Goal: Information Seeking & Learning: Check status

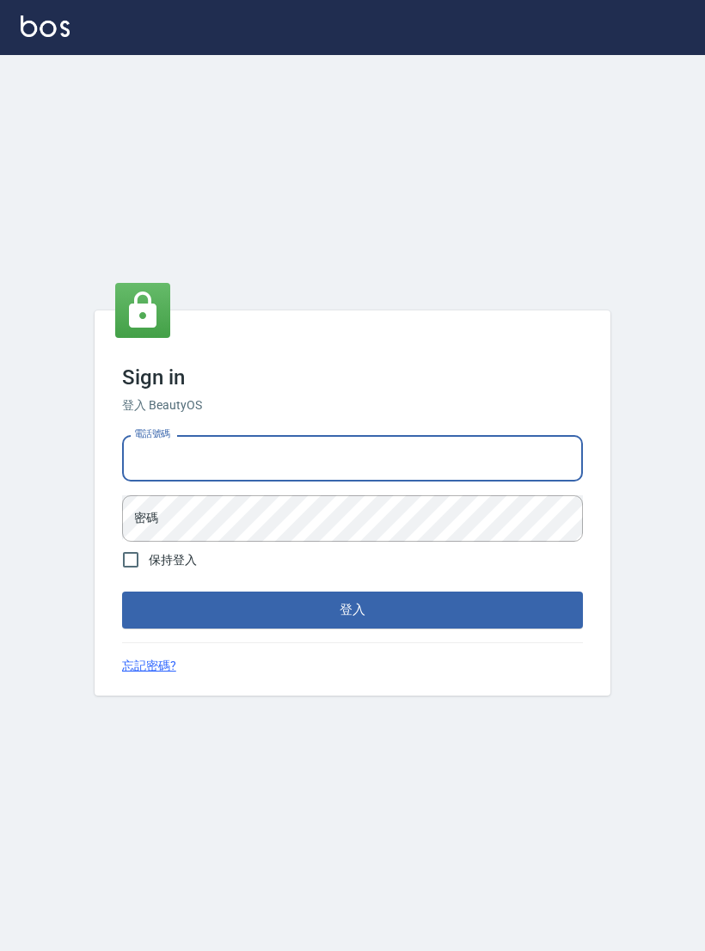
type input "0927152070"
click at [353, 623] on button "登入" at bounding box center [352, 610] width 461 height 36
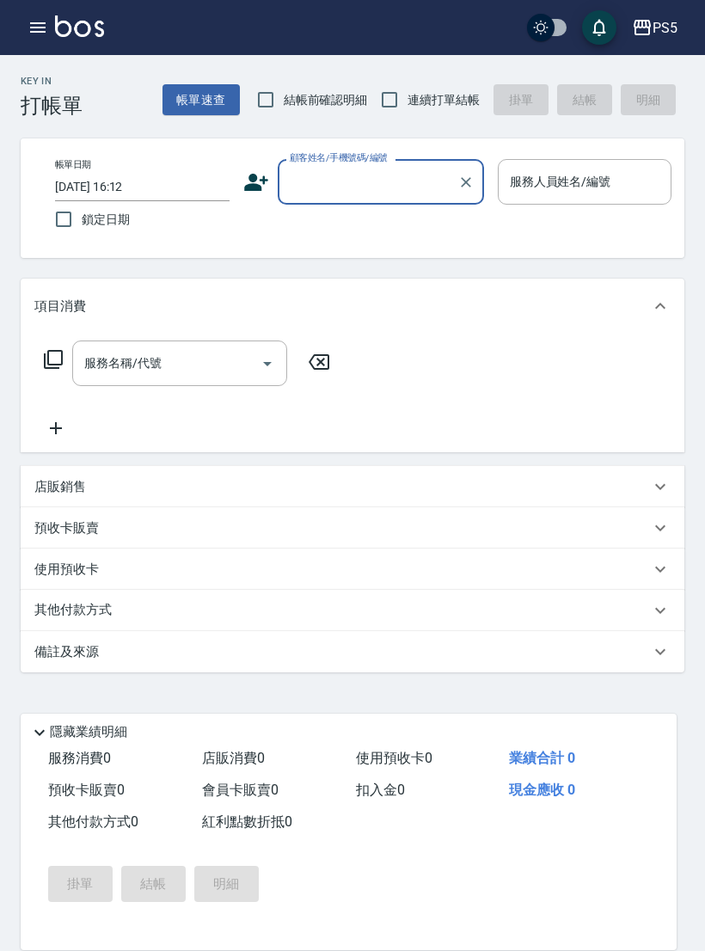
click at [46, 28] on icon "button" at bounding box center [38, 27] width 21 height 21
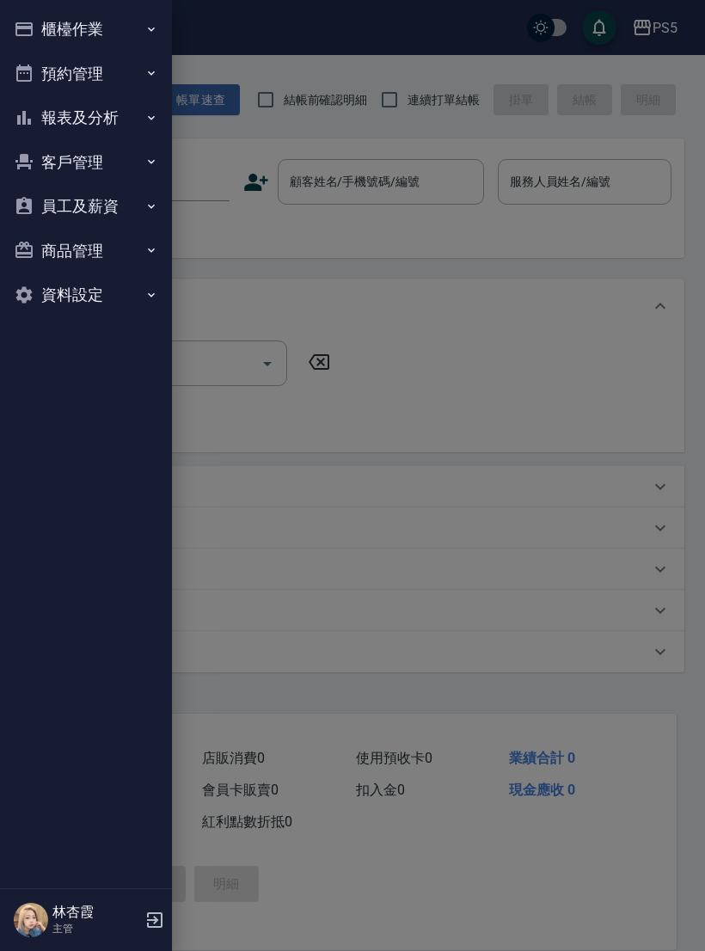
click at [123, 128] on button "報表及分析" at bounding box center [86, 117] width 158 height 45
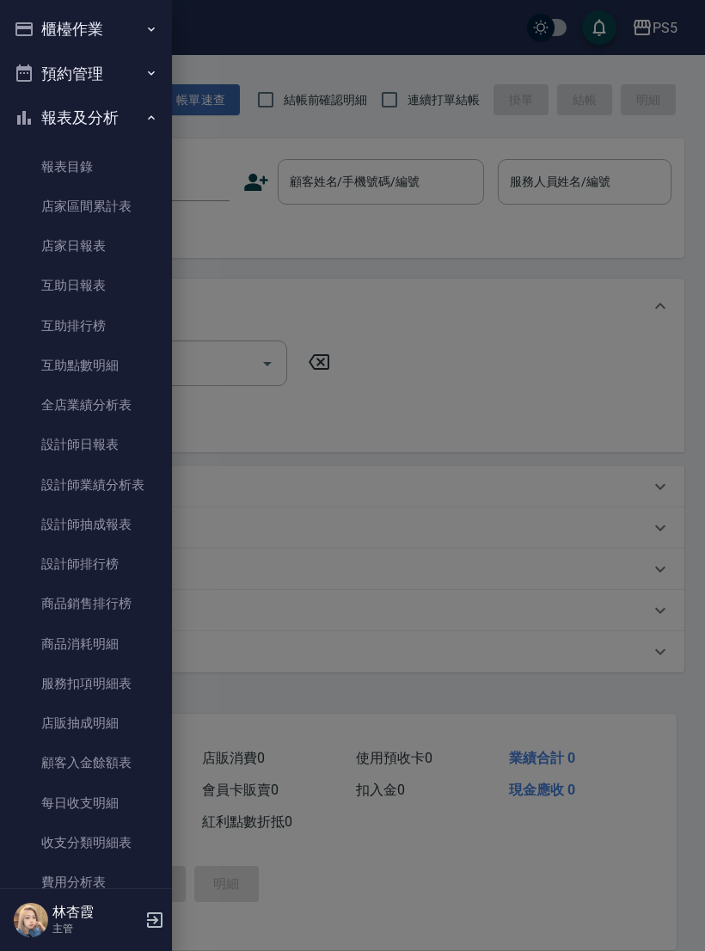
click at [122, 249] on link "店家日報表" at bounding box center [86, 246] width 158 height 40
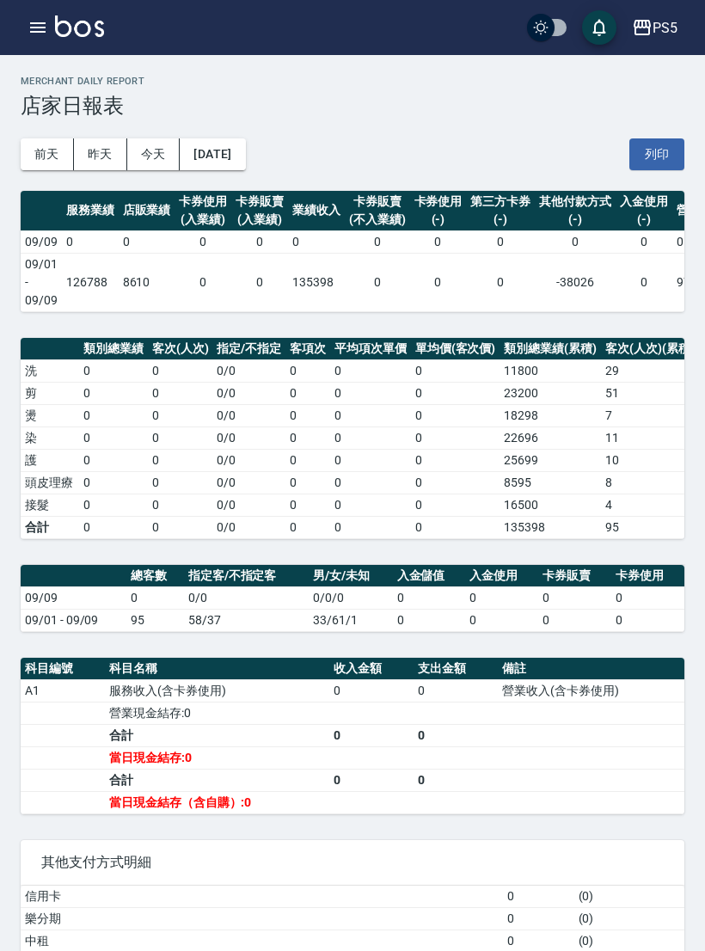
click at [245, 157] on button "[DATE]" at bounding box center [212, 154] width 65 height 32
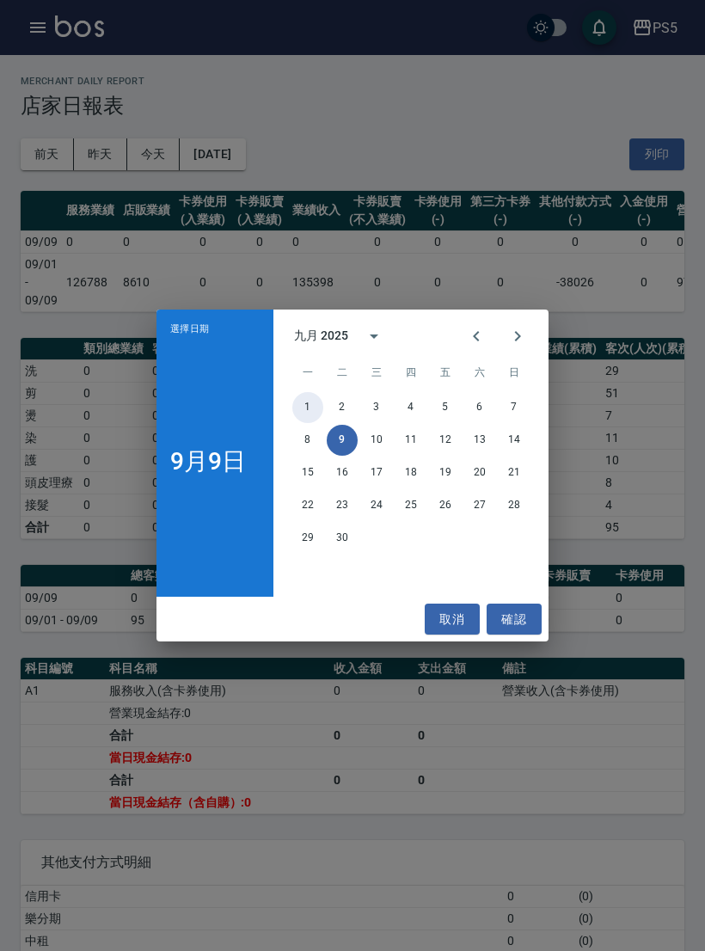
click at [313, 403] on button "1" at bounding box center [307, 407] width 31 height 31
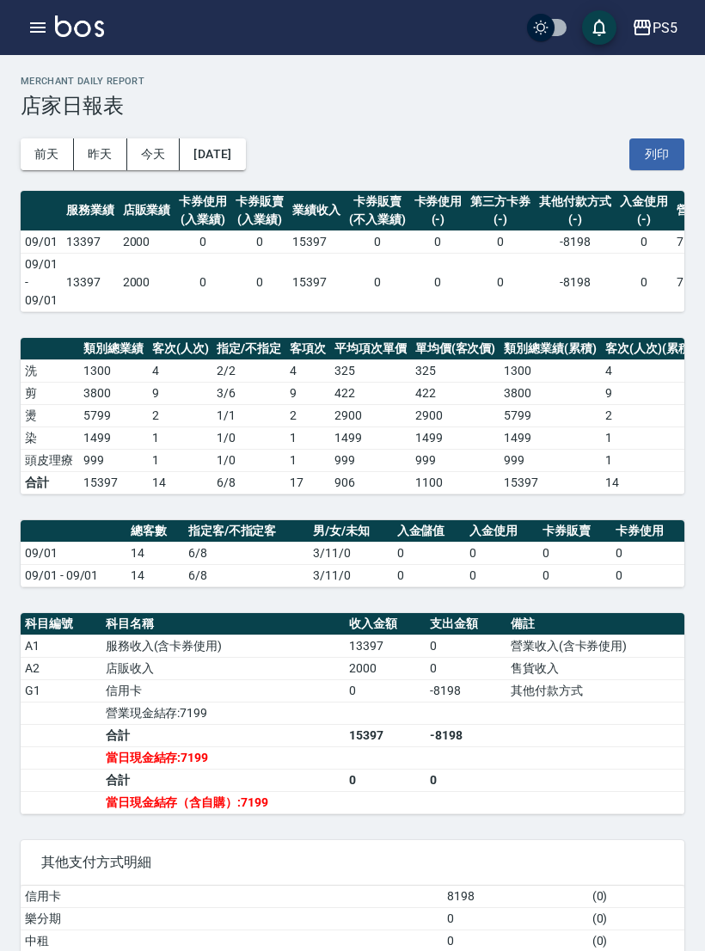
click at [245, 151] on button "[DATE]" at bounding box center [212, 154] width 65 height 32
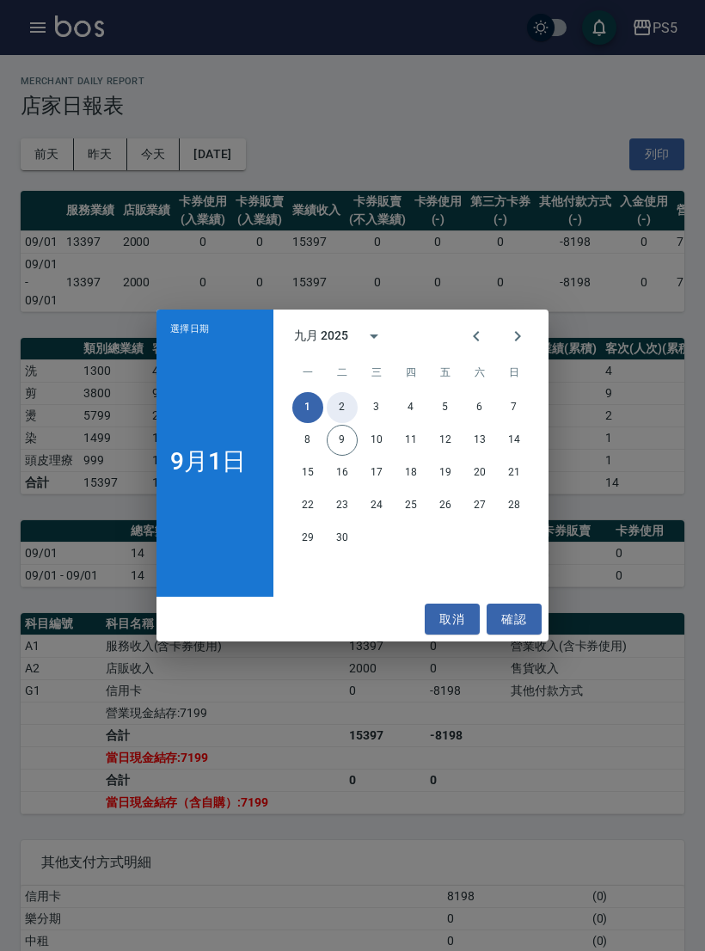
click at [354, 411] on button "2" at bounding box center [342, 407] width 31 height 31
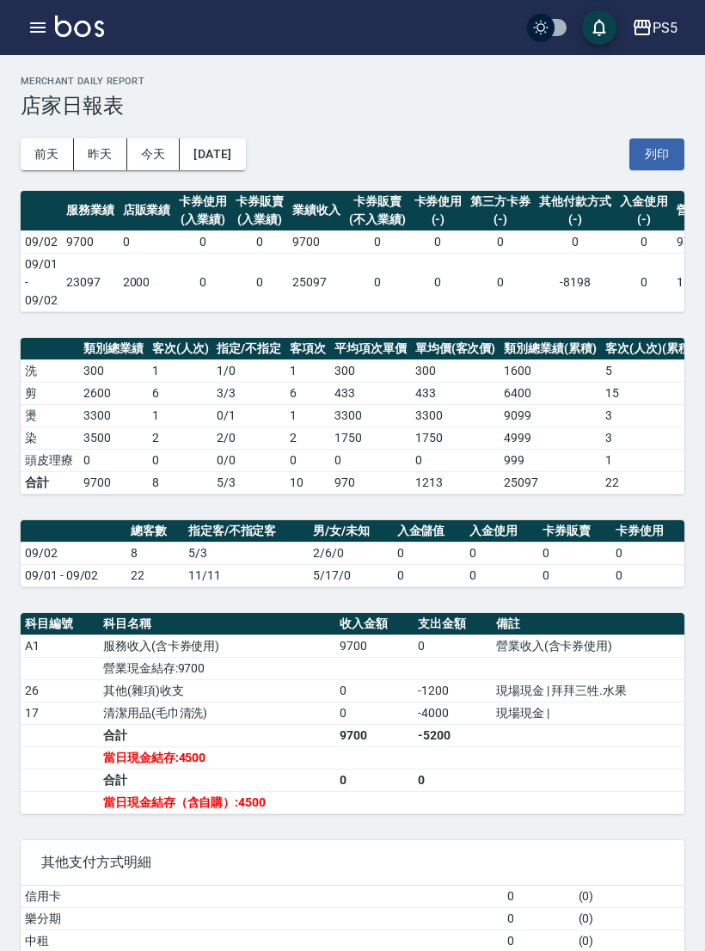
click at [245, 162] on button "[DATE]" at bounding box center [212, 154] width 65 height 32
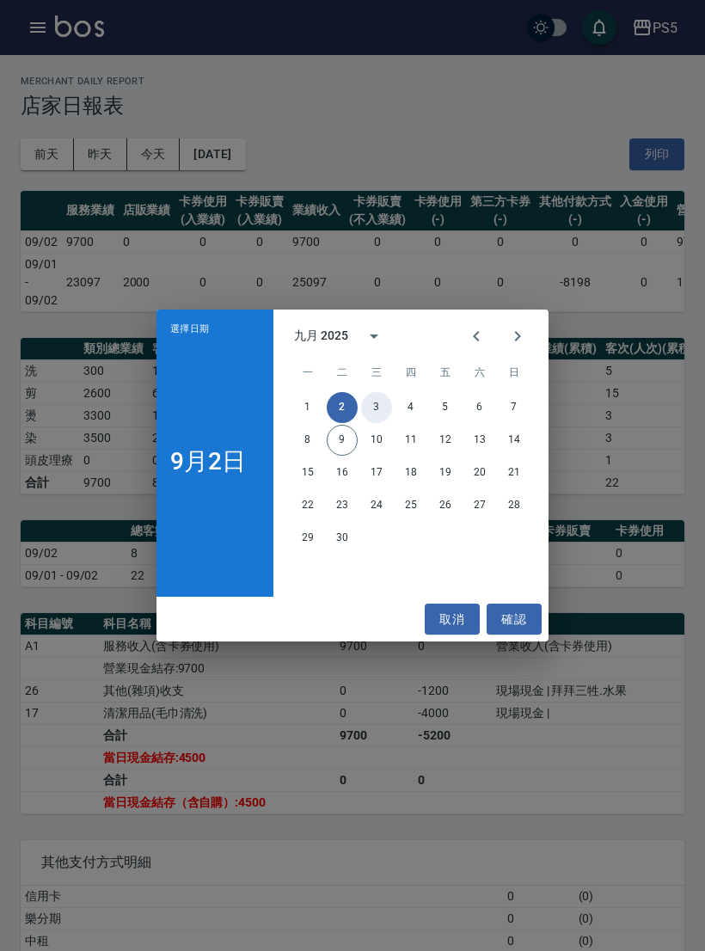
click at [380, 410] on button "3" at bounding box center [376, 407] width 31 height 31
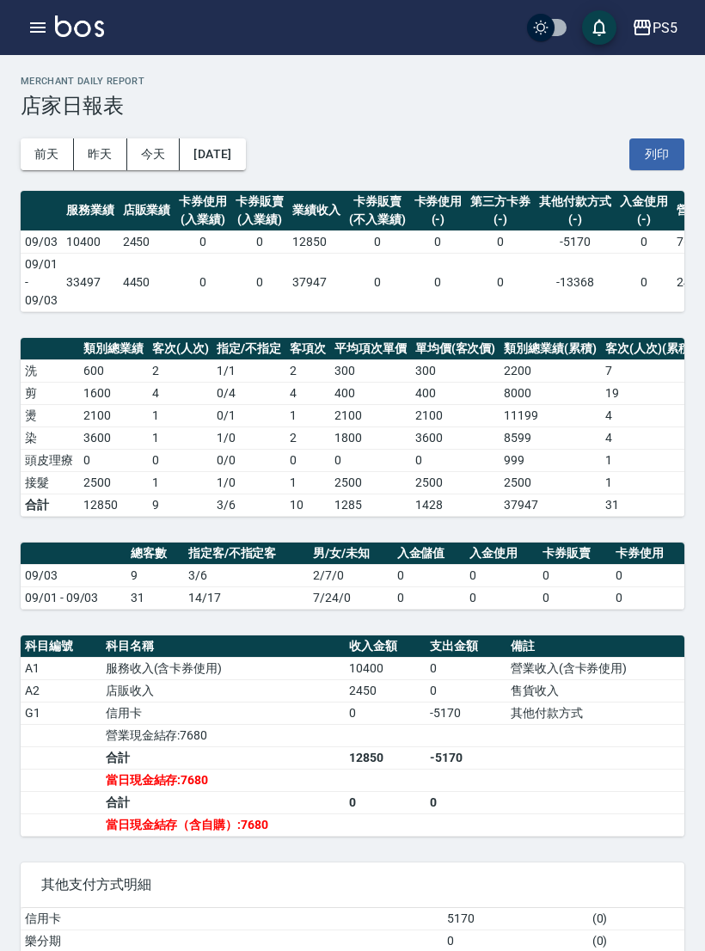
click at [233, 140] on button "[DATE]" at bounding box center [212, 154] width 65 height 32
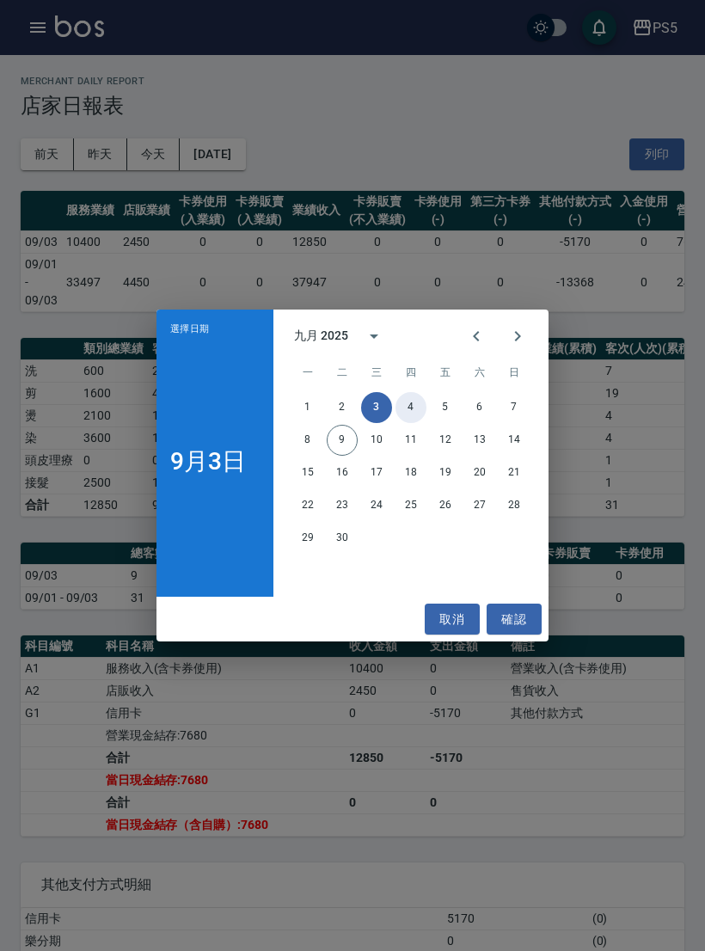
click at [412, 414] on button "4" at bounding box center [411, 407] width 31 height 31
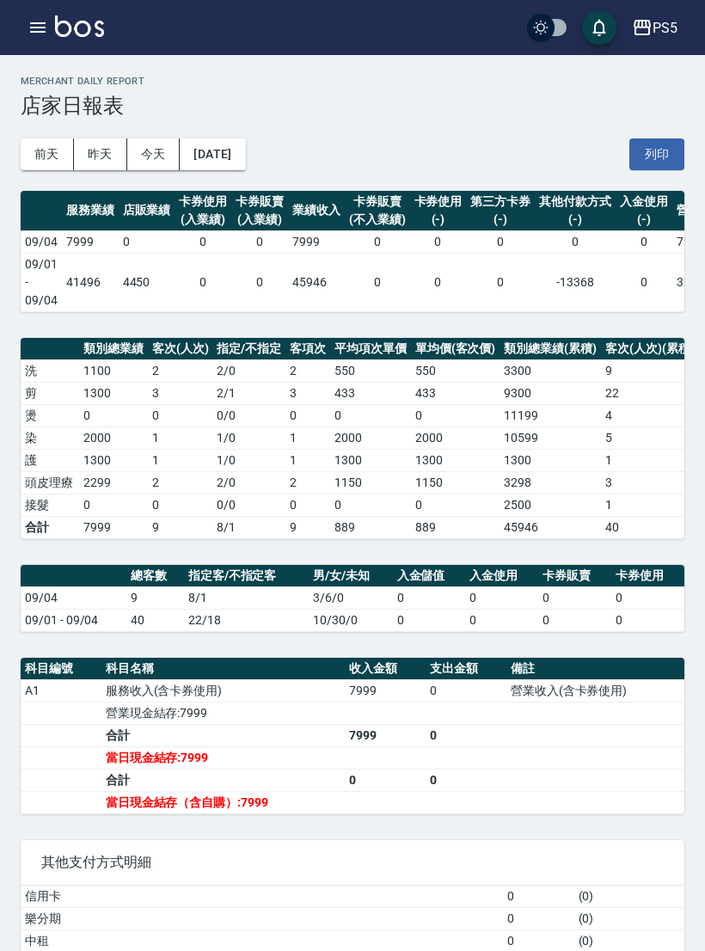
click at [237, 157] on button "[DATE]" at bounding box center [212, 154] width 65 height 32
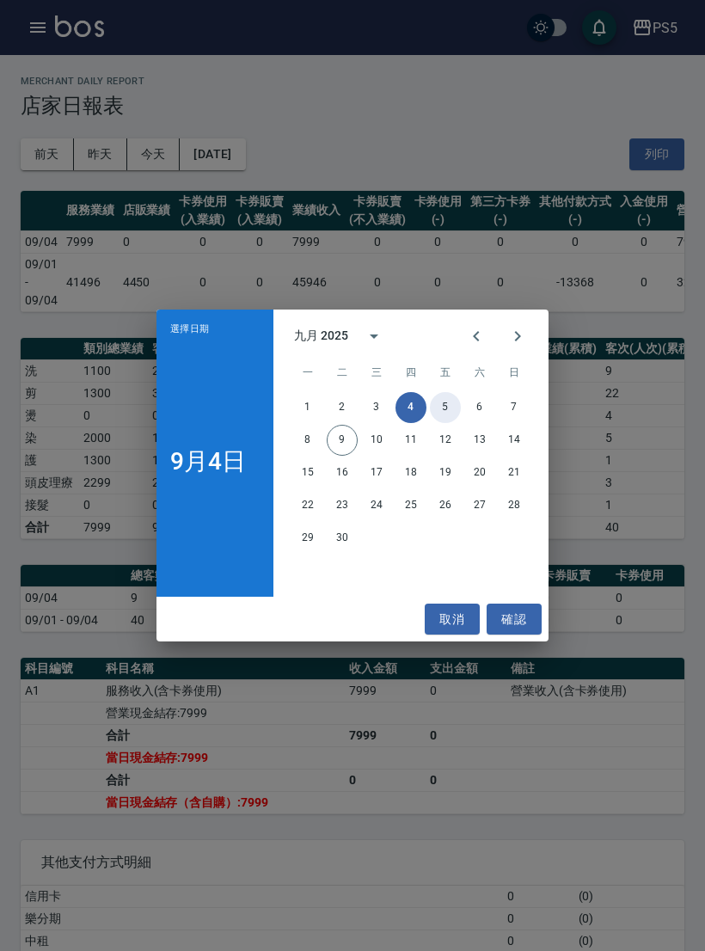
click at [444, 409] on button "5" at bounding box center [445, 407] width 31 height 31
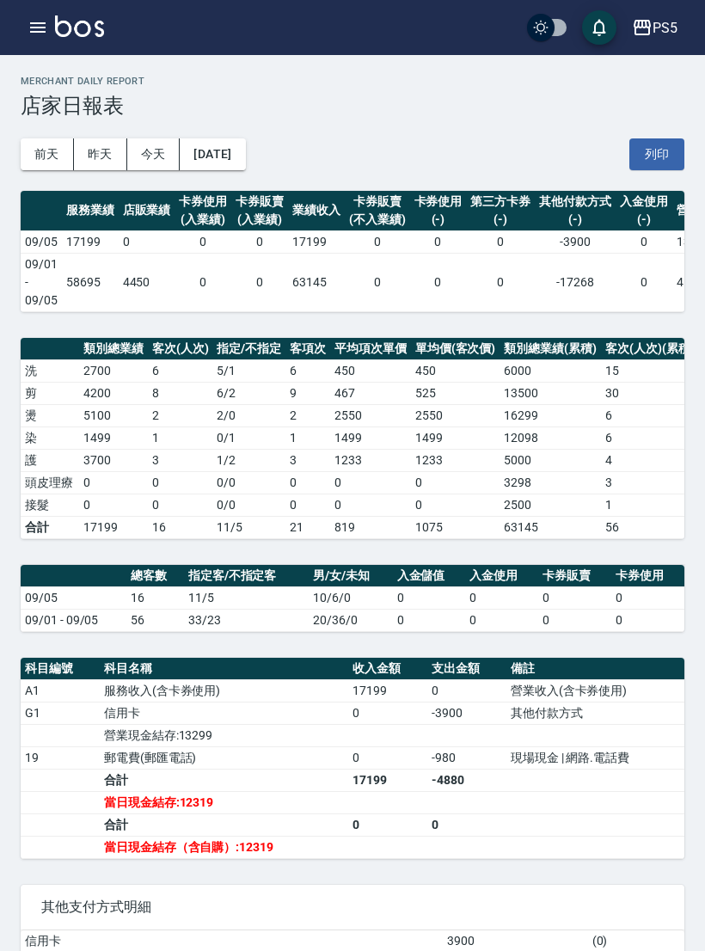
click at [240, 144] on button "[DATE]" at bounding box center [212, 154] width 65 height 32
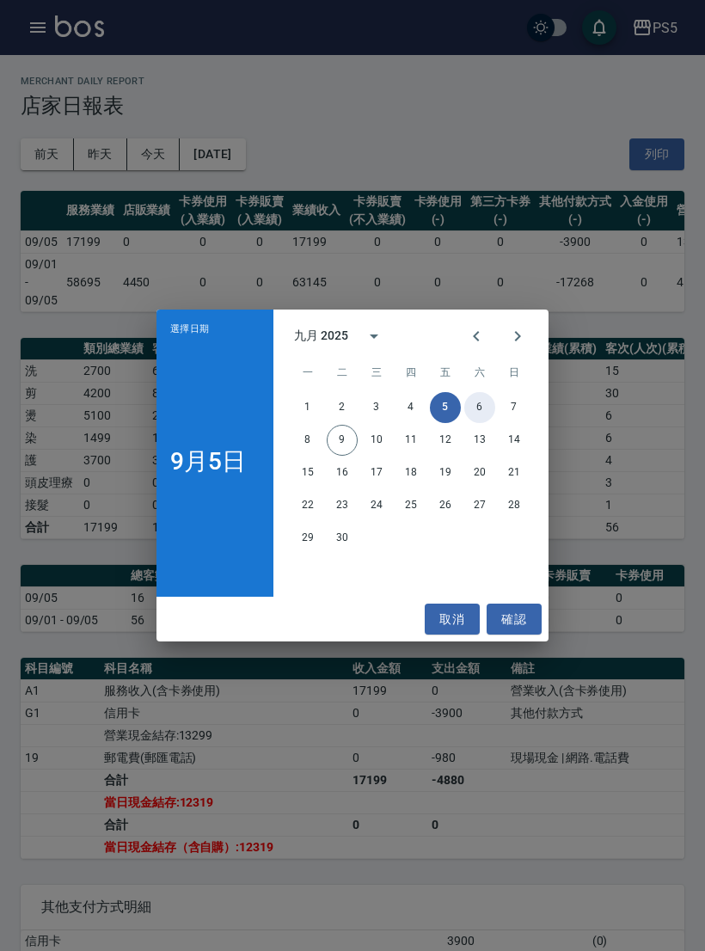
click at [482, 409] on button "6" at bounding box center [479, 407] width 31 height 31
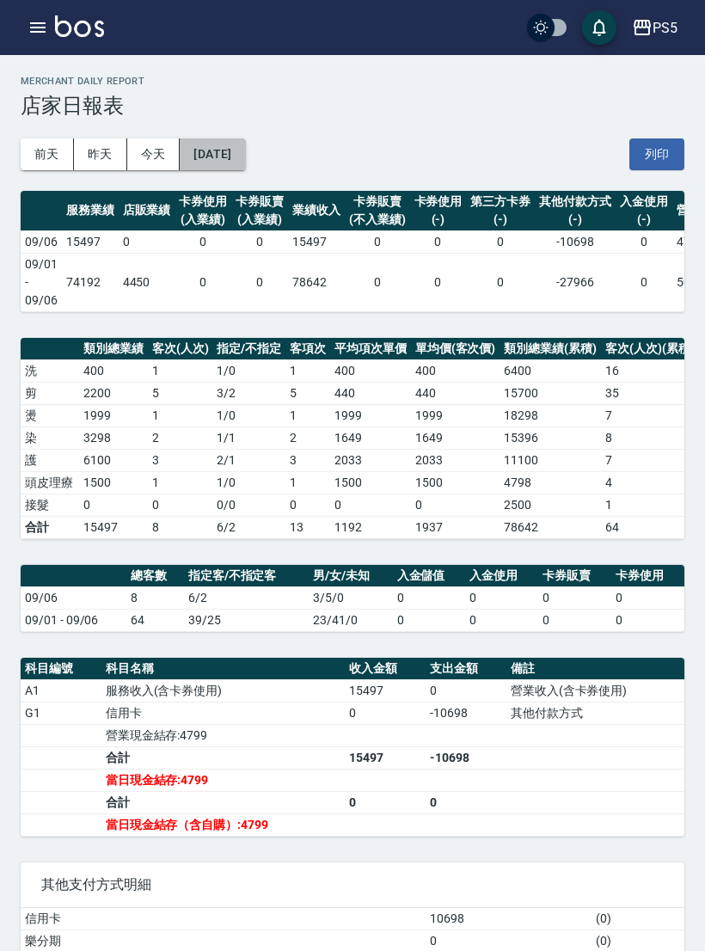
click at [232, 144] on button "[DATE]" at bounding box center [212, 154] width 65 height 32
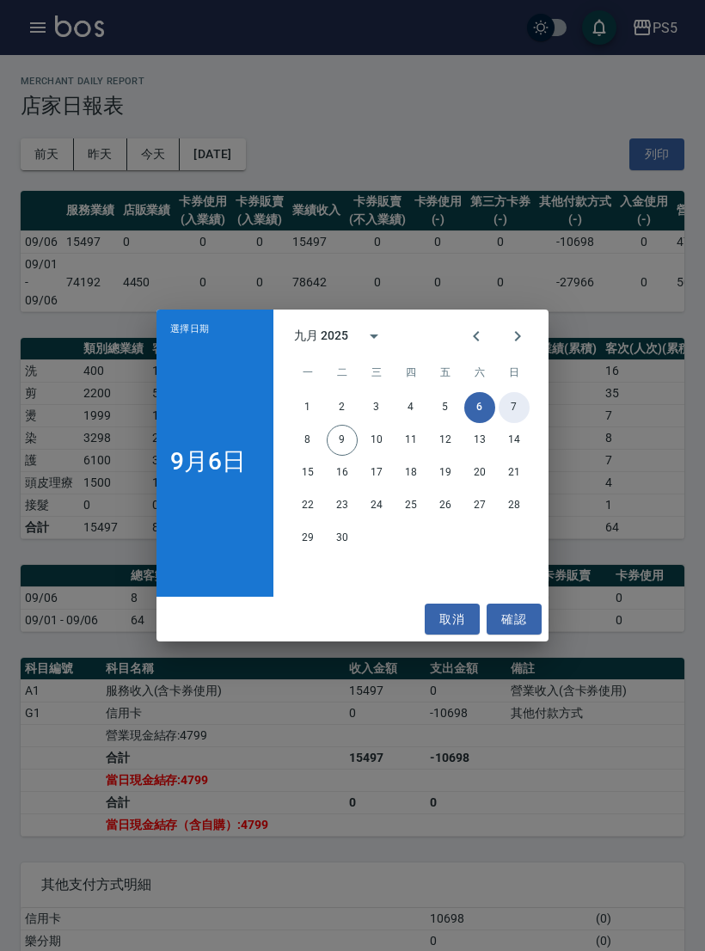
click at [506, 402] on button "7" at bounding box center [514, 407] width 31 height 31
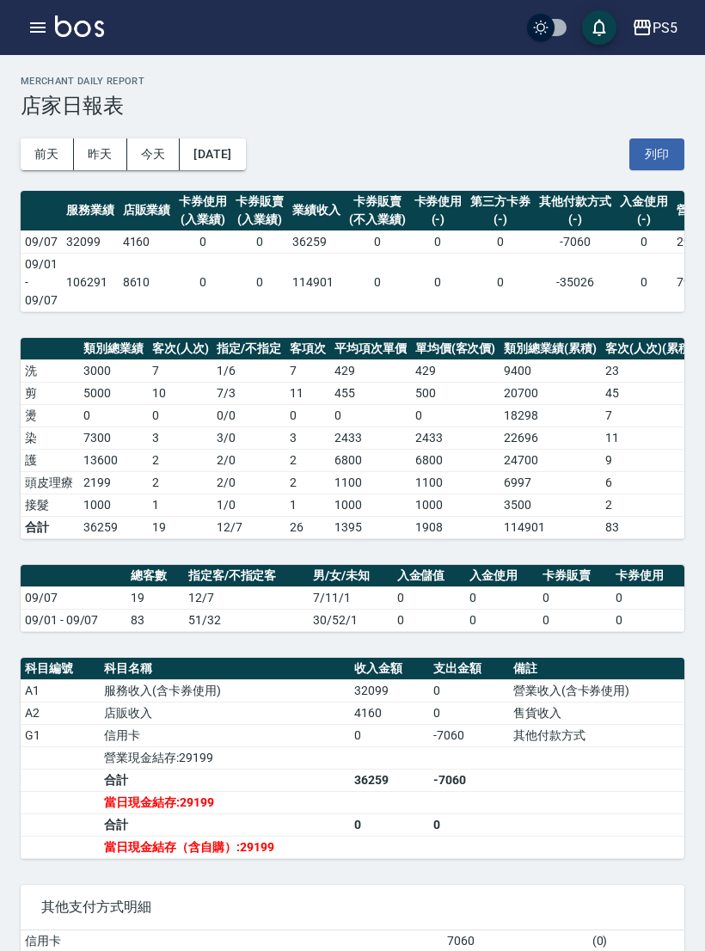
click at [245, 153] on button "[DATE]" at bounding box center [212, 154] width 65 height 32
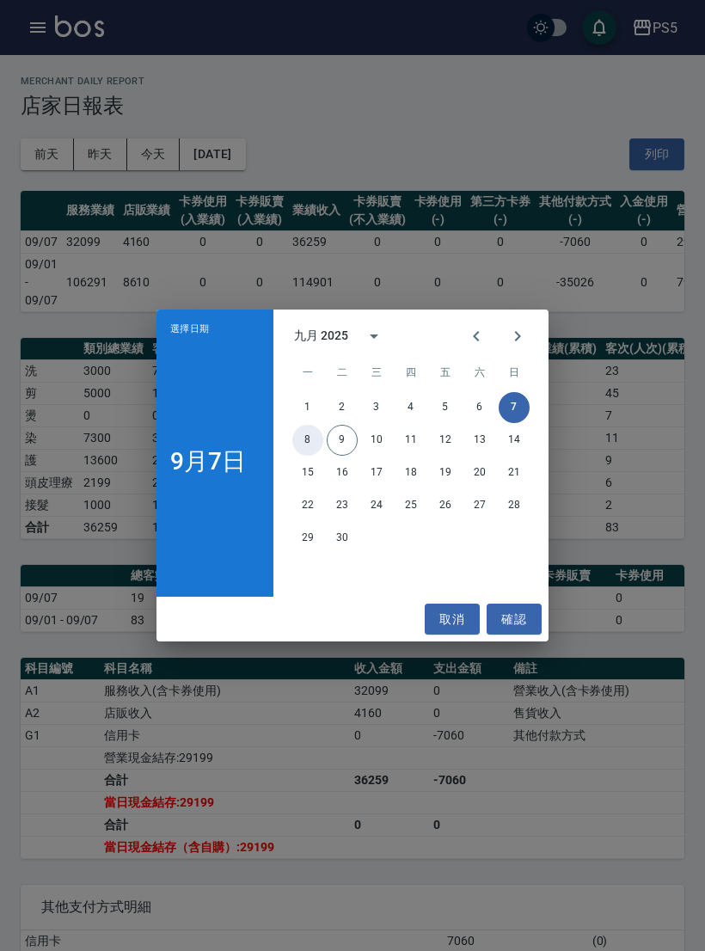
click at [316, 449] on button "8" at bounding box center [307, 440] width 31 height 31
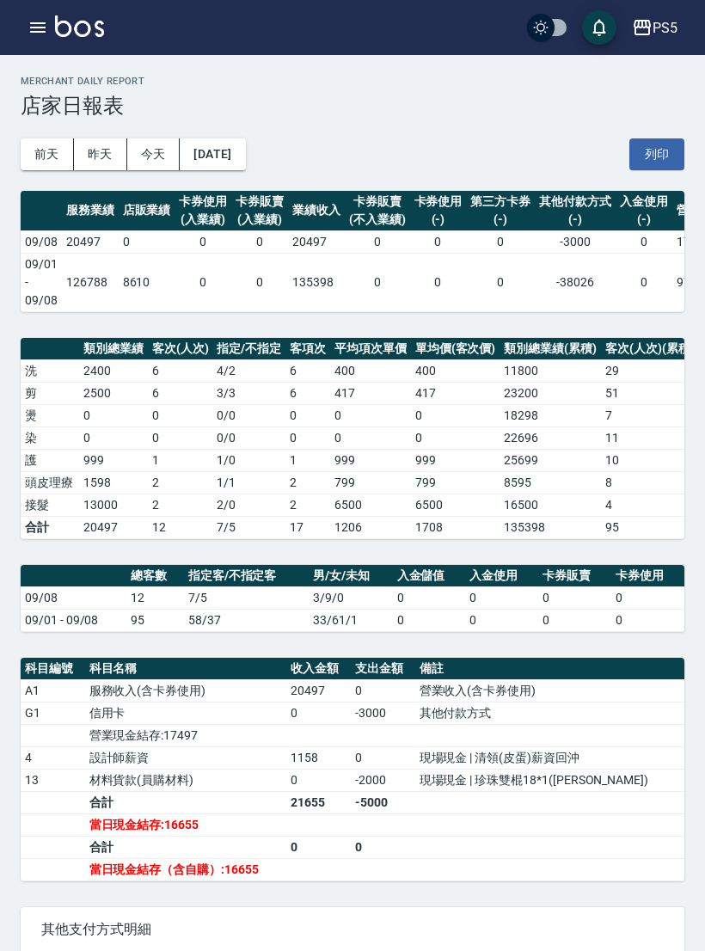
click at [242, 166] on button "[DATE]" at bounding box center [212, 154] width 65 height 32
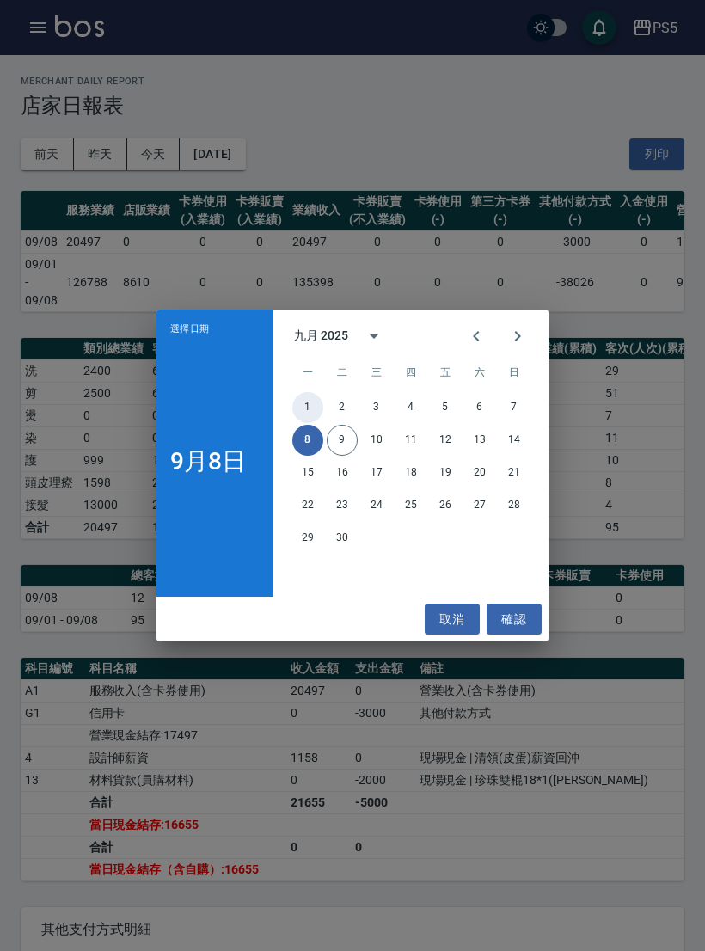
click at [313, 409] on button "1" at bounding box center [307, 407] width 31 height 31
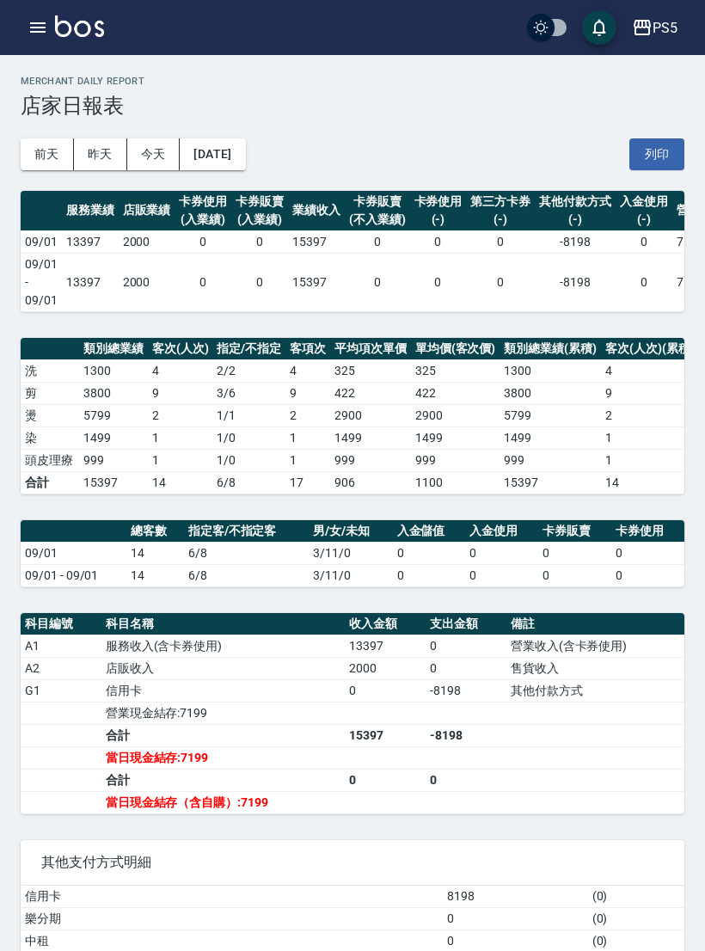
click at [233, 147] on button "[DATE]" at bounding box center [212, 154] width 65 height 32
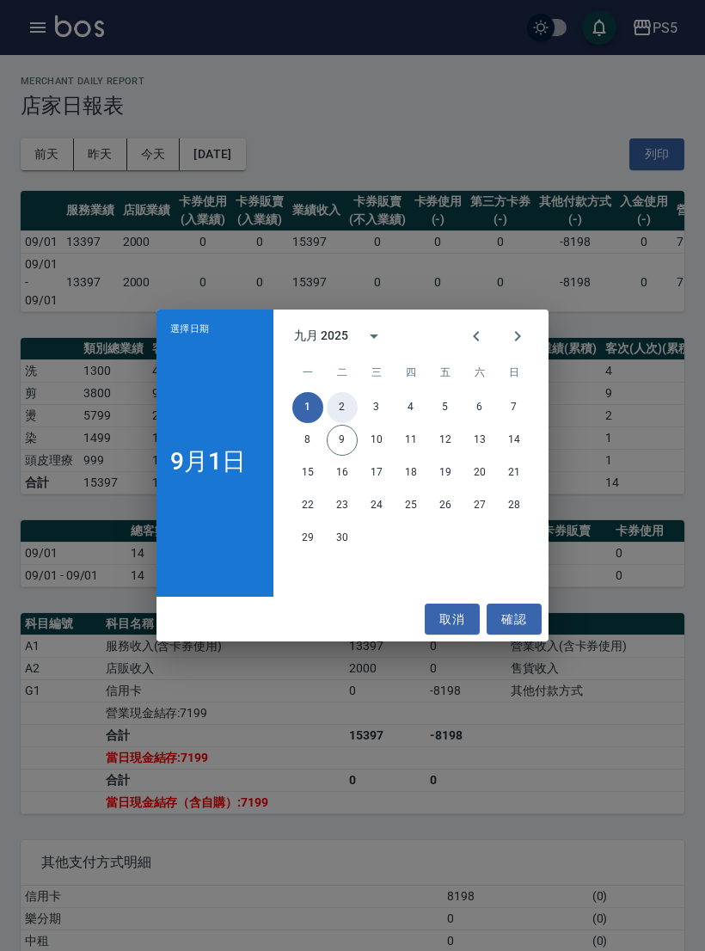
click at [342, 401] on button "2" at bounding box center [342, 407] width 31 height 31
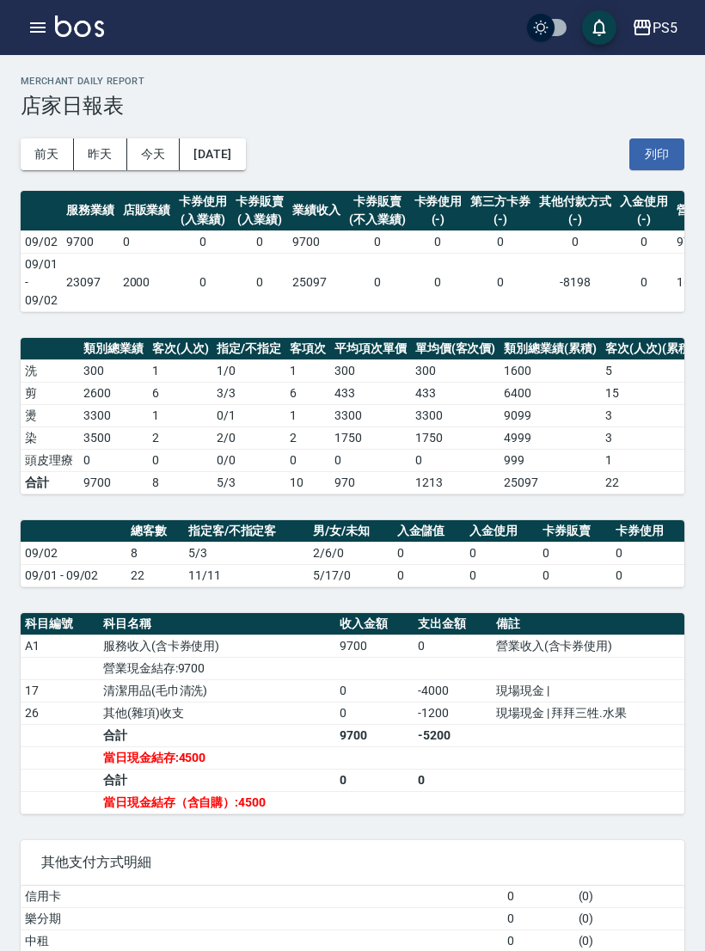
click at [245, 163] on button "[DATE]" at bounding box center [212, 154] width 65 height 32
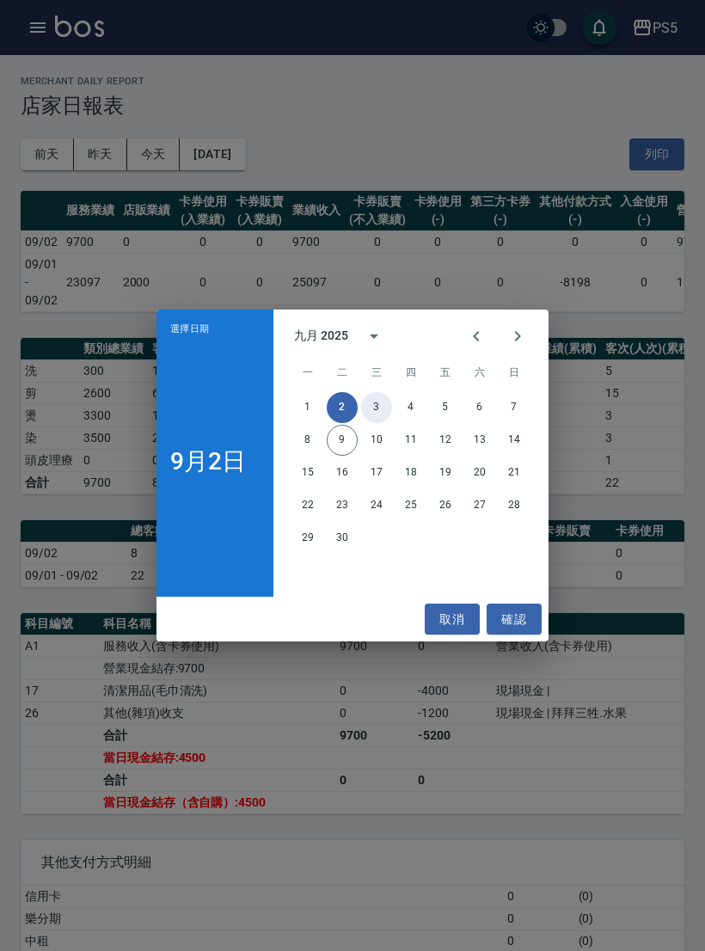
click at [366, 410] on button "3" at bounding box center [376, 407] width 31 height 31
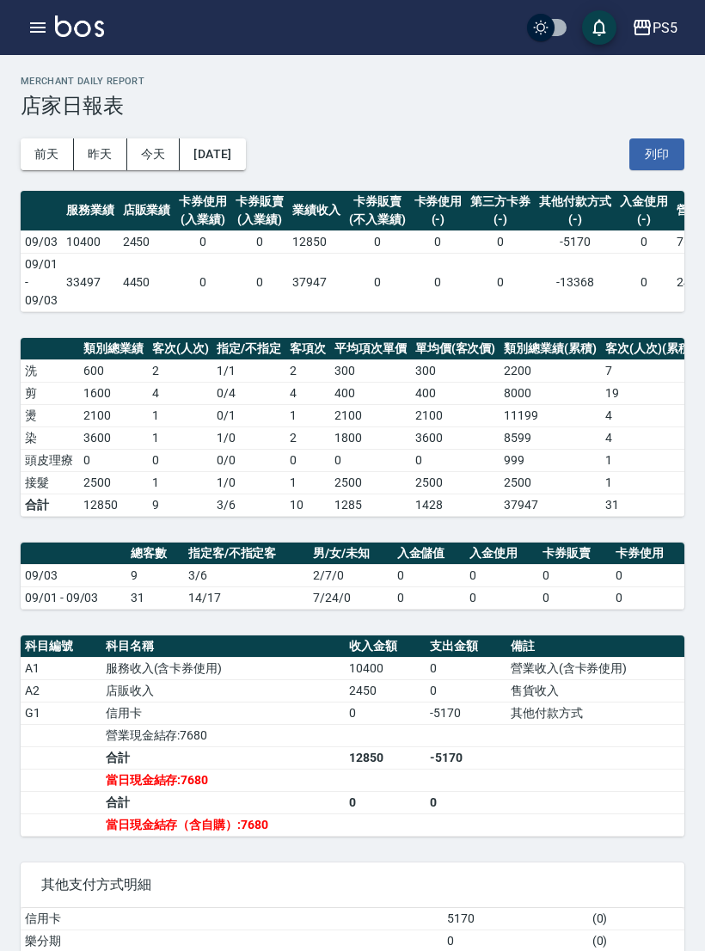
click at [237, 145] on button "[DATE]" at bounding box center [212, 154] width 65 height 32
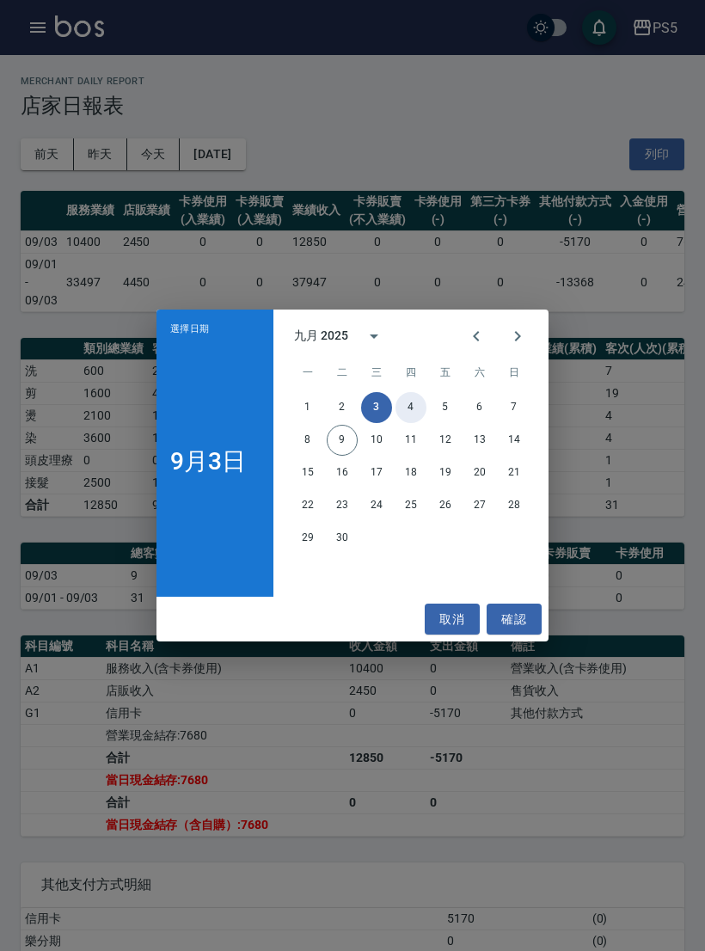
click at [409, 401] on button "4" at bounding box center [411, 407] width 31 height 31
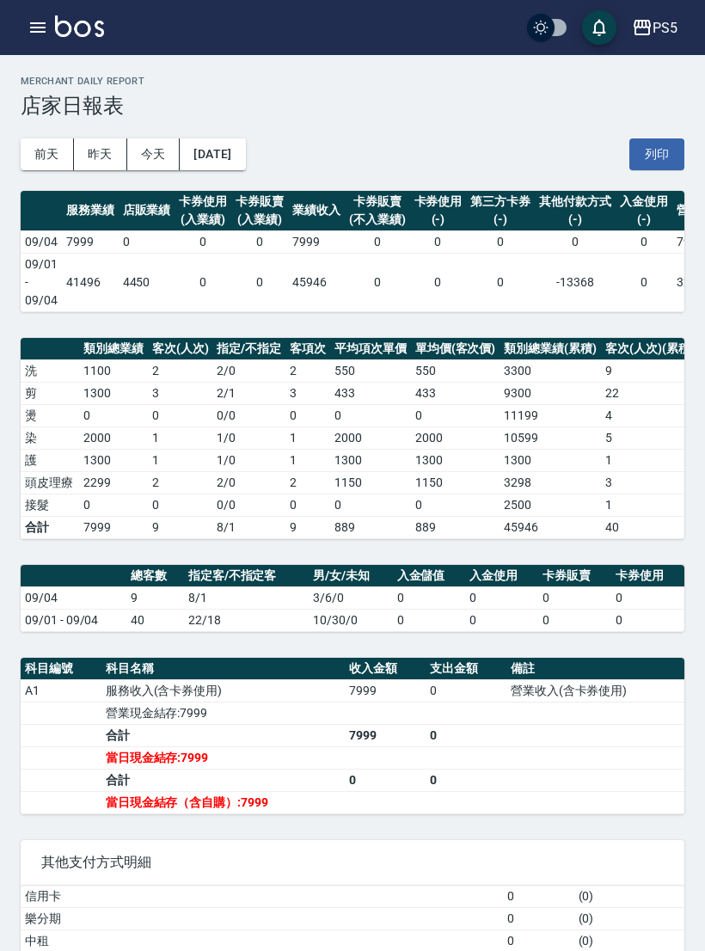
click at [245, 155] on button "[DATE]" at bounding box center [212, 154] width 65 height 32
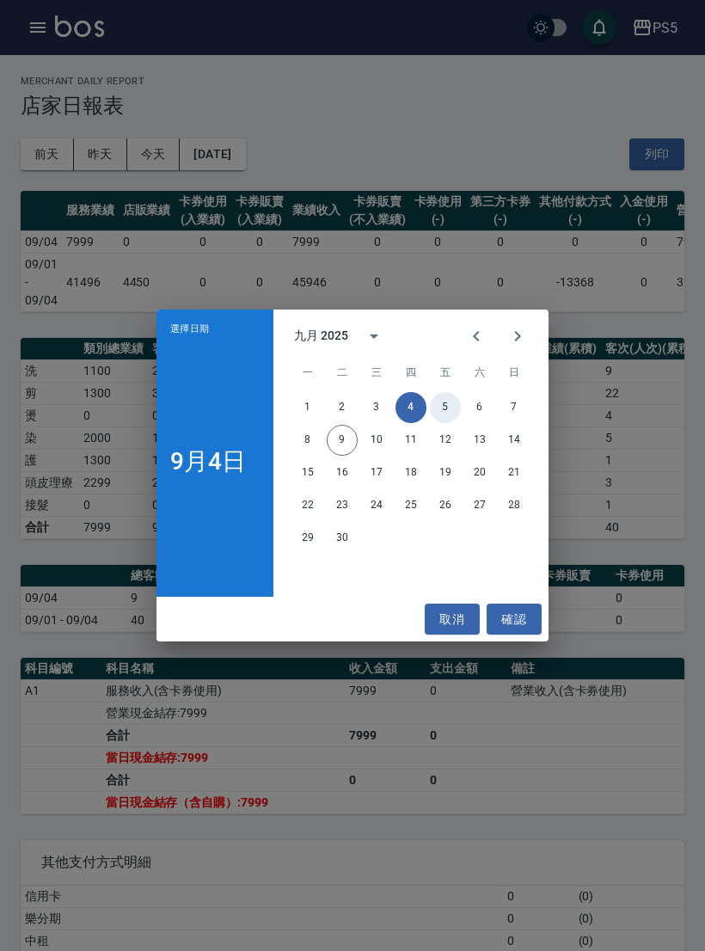
click at [445, 409] on button "5" at bounding box center [445, 407] width 31 height 31
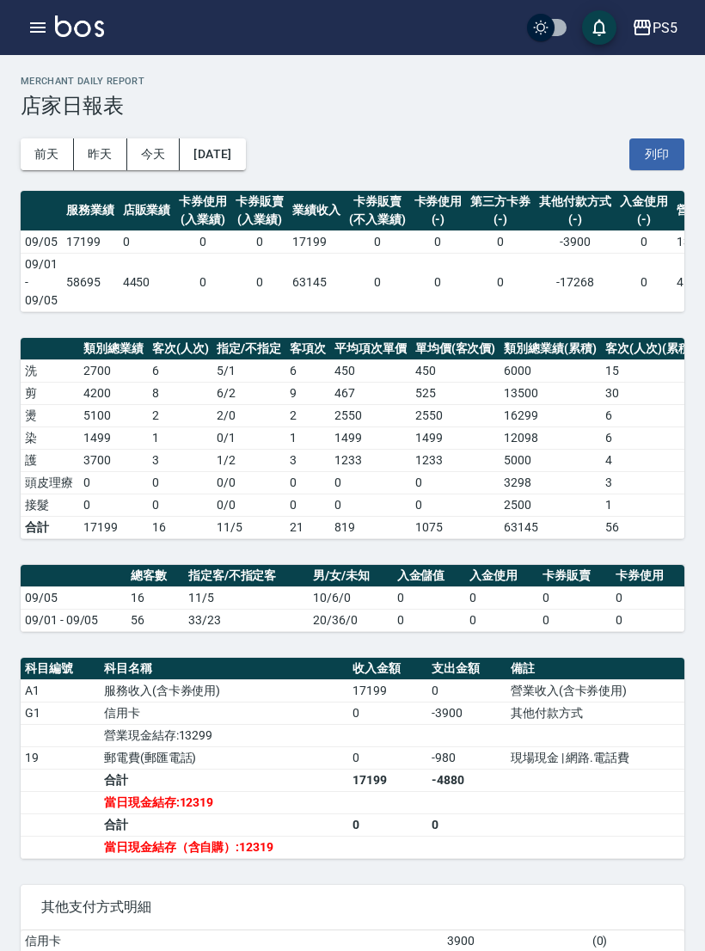
click at [245, 144] on button "[DATE]" at bounding box center [212, 154] width 65 height 32
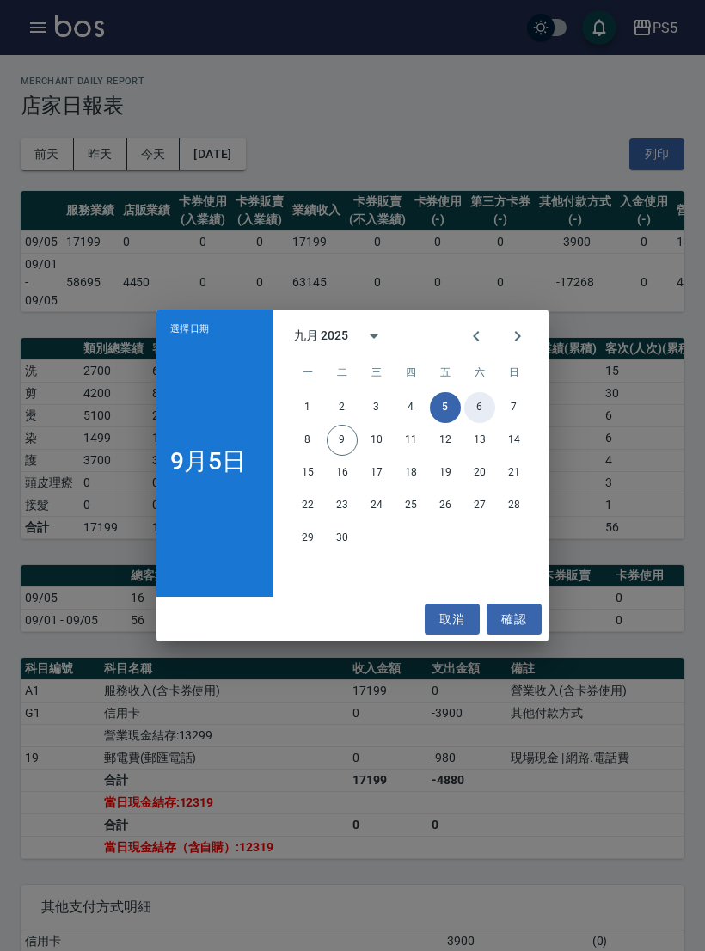
click at [489, 407] on button "6" at bounding box center [479, 407] width 31 height 31
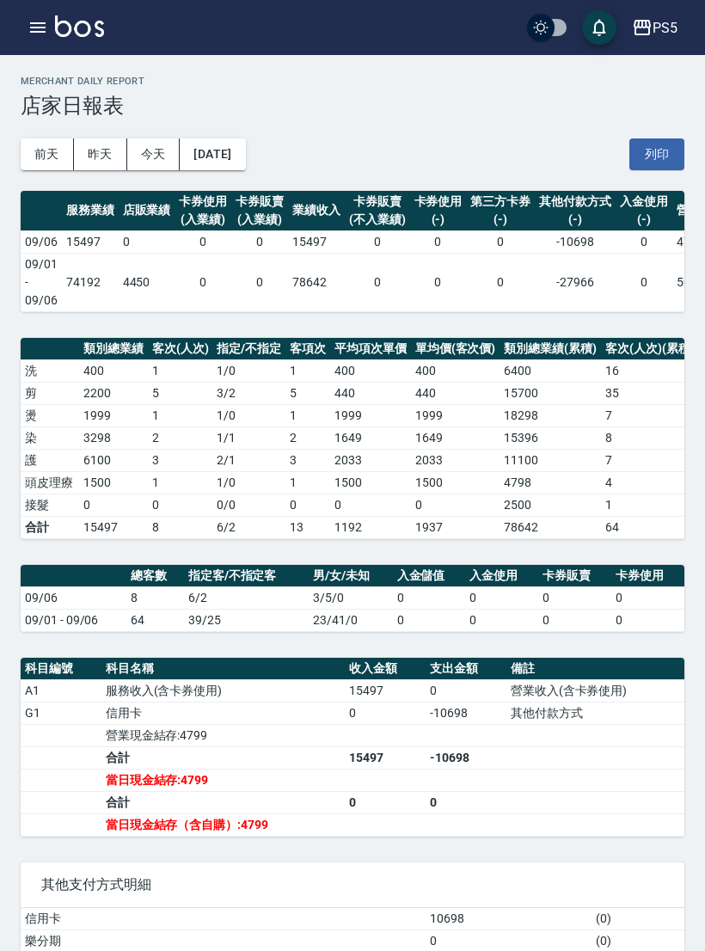
click at [245, 144] on button "[DATE]" at bounding box center [212, 154] width 65 height 32
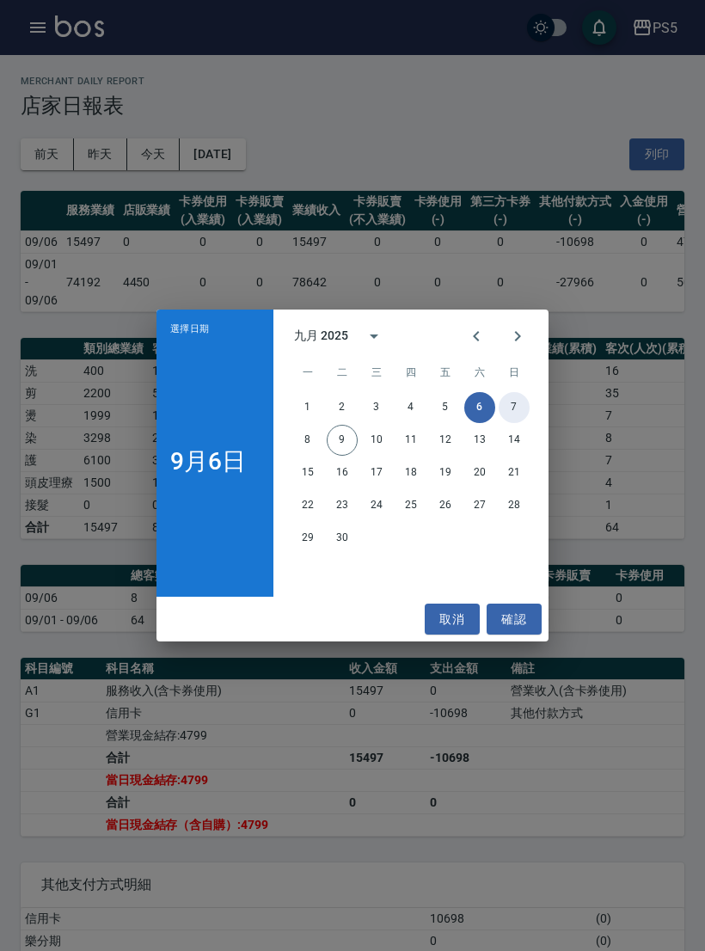
click at [508, 417] on button "7" at bounding box center [514, 407] width 31 height 31
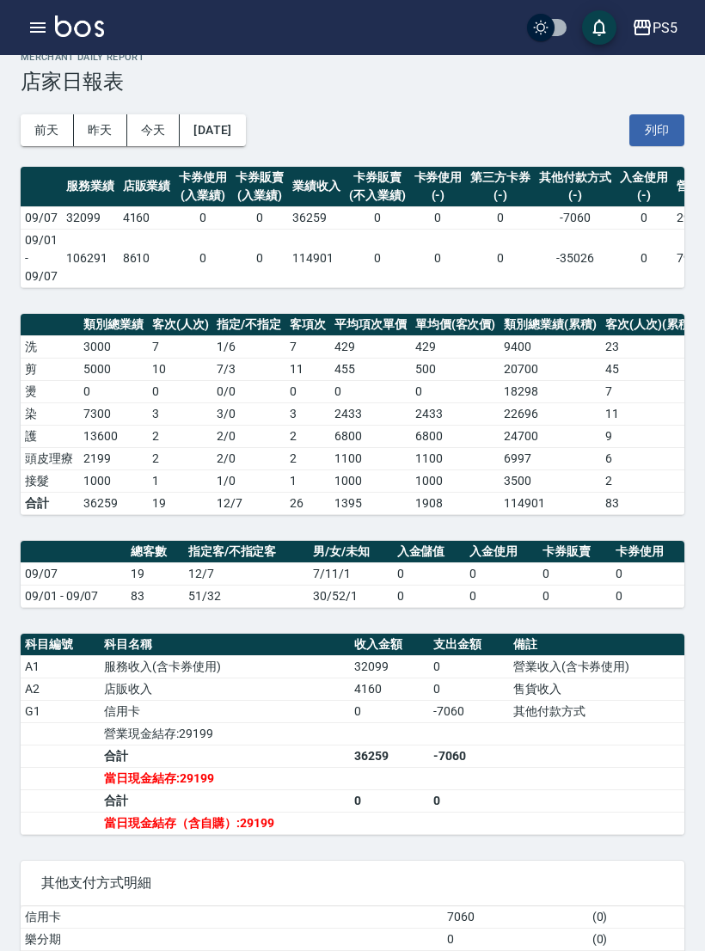
scroll to position [27, 0]
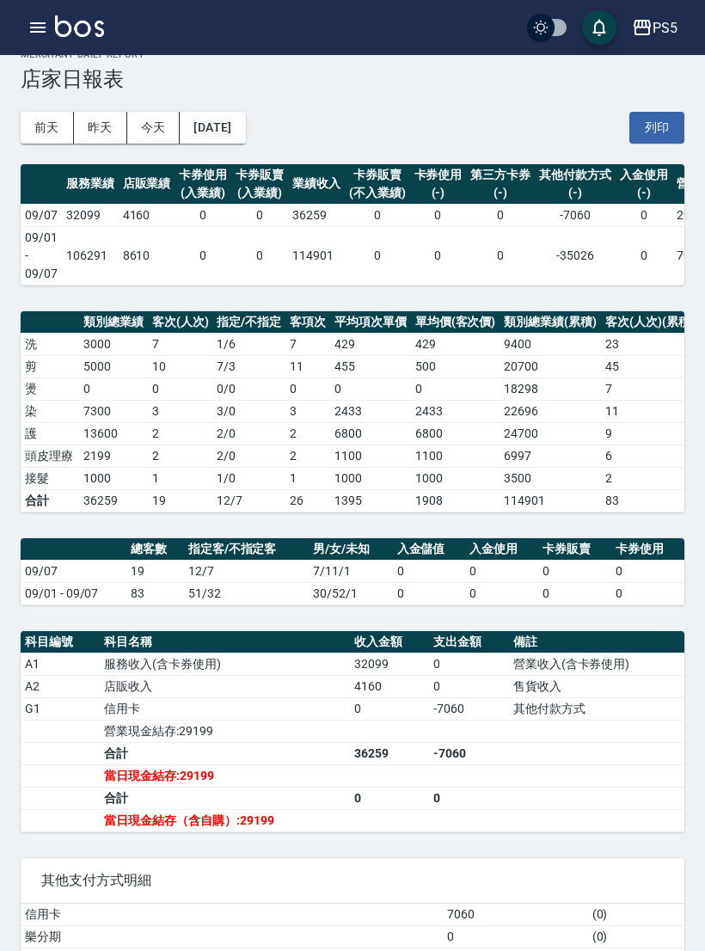
click at [245, 113] on button "[DATE]" at bounding box center [212, 128] width 65 height 32
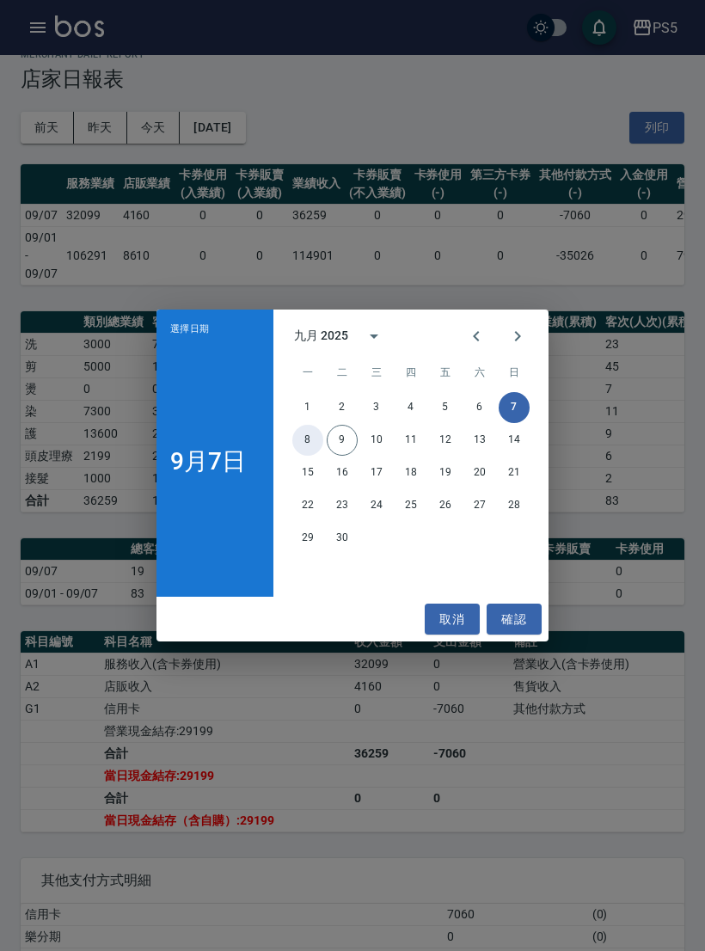
click at [297, 450] on button "8" at bounding box center [307, 440] width 31 height 31
